Goal: Find specific page/section: Find specific page/section

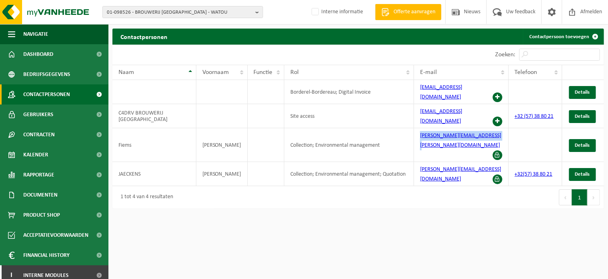
click at [168, 12] on span "01-098526 - BROUWERIJ [GEOGRAPHIC_DATA] - WATOU" at bounding box center [179, 12] width 145 height 12
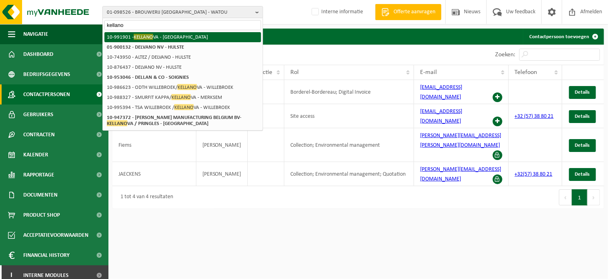
type input "kellano"
click at [182, 39] on li "10-991901 - KELLANO [GEOGRAPHIC_DATA] - [GEOGRAPHIC_DATA]" at bounding box center [182, 37] width 157 height 10
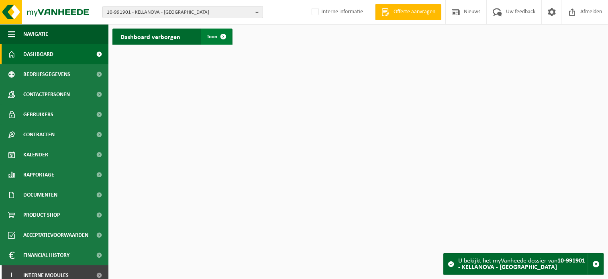
click at [227, 41] on span at bounding box center [224, 37] width 16 height 16
